Goal: Task Accomplishment & Management: Complete application form

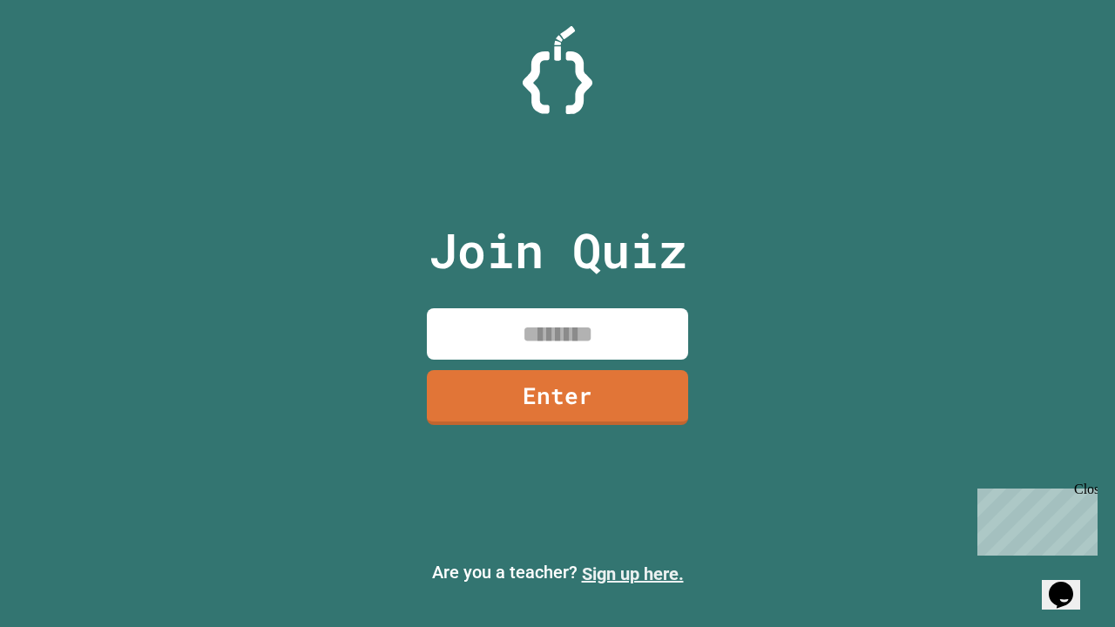
click at [632, 574] on link "Sign up here." at bounding box center [633, 574] width 102 height 21
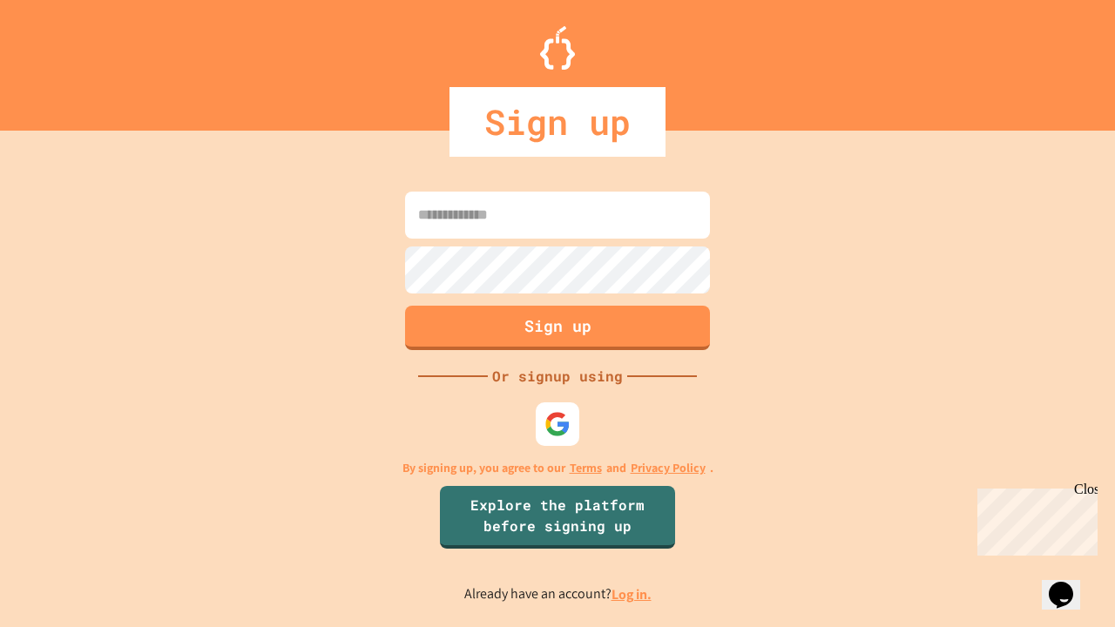
click at [632, 594] on link "Log in." at bounding box center [632, 594] width 40 height 18
